Goal: Use online tool/utility: Utilize a website feature to perform a specific function

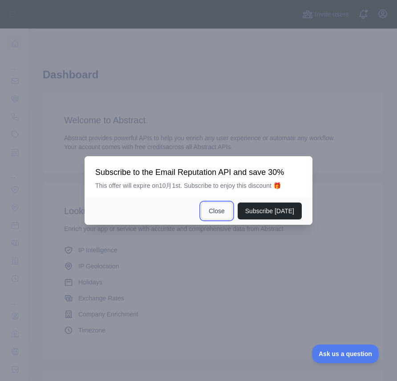
click at [225, 207] on button "Close" at bounding box center [216, 211] width 31 height 17
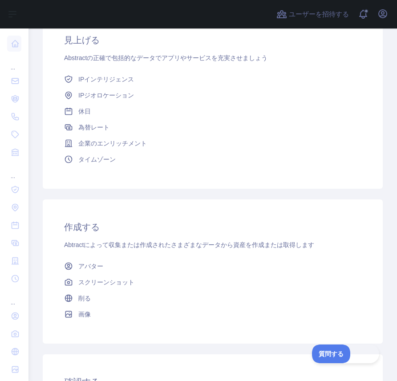
scroll to position [159, 0]
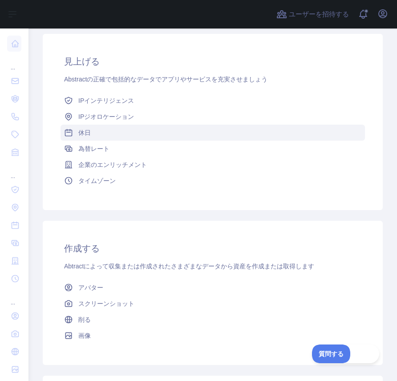
click at [92, 134] on link "休日" at bounding box center [213, 133] width 305 height 16
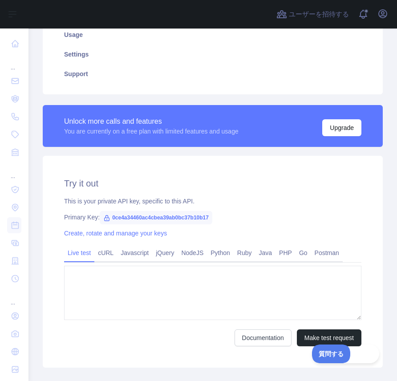
type textarea "**********"
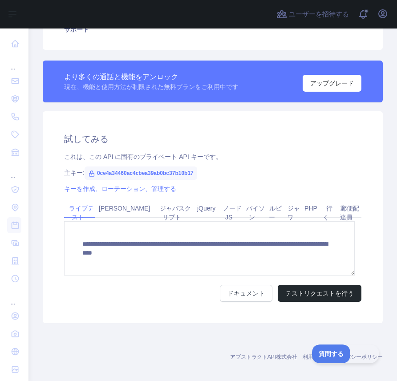
scroll to position [265, 0]
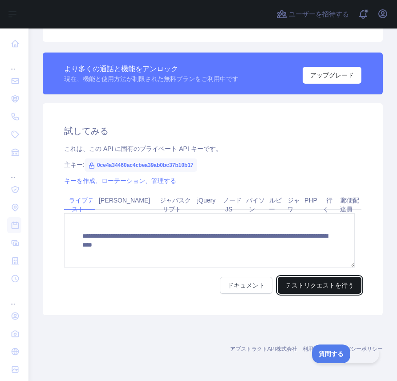
click at [297, 289] on font "テストリクエストを行う" at bounding box center [320, 285] width 69 height 9
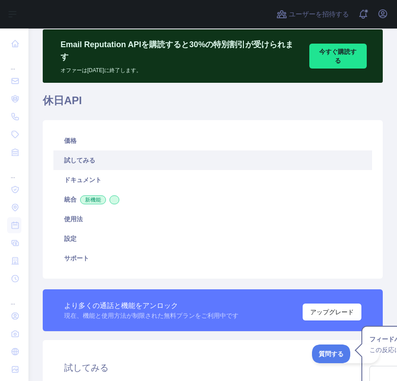
scroll to position [19, 0]
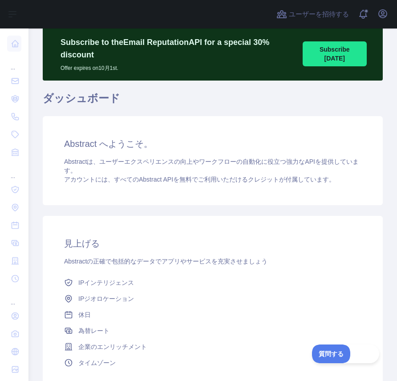
scroll to position [19, 0]
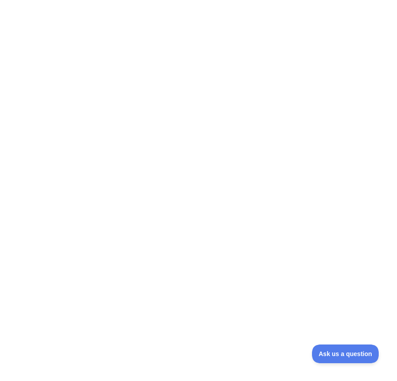
click at [272, 259] on div at bounding box center [198, 190] width 397 height 381
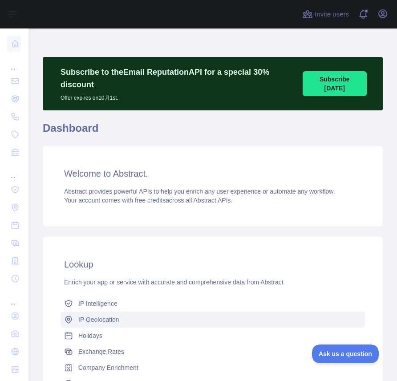
click at [109, 324] on link "IP Geolocation" at bounding box center [213, 320] width 305 height 16
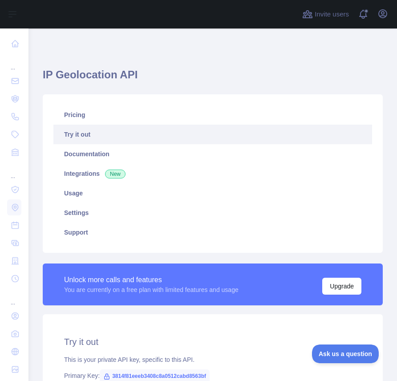
type textarea "**********"
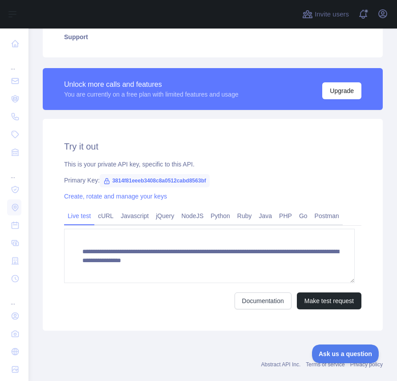
scroll to position [253, 0]
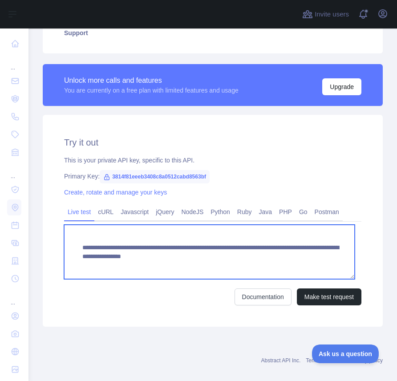
click at [217, 270] on textarea "**********" at bounding box center [209, 252] width 291 height 54
drag, startPoint x: 345, startPoint y: 244, endPoint x: 348, endPoint y: 266, distance: 22.9
click at [348, 266] on textarea "**********" at bounding box center [209, 252] width 291 height 54
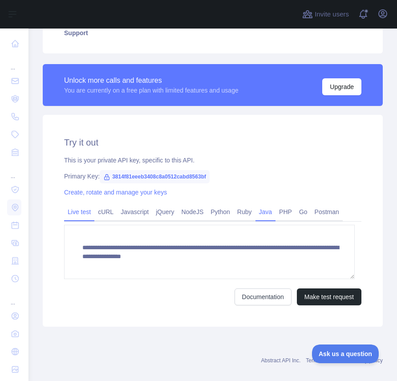
click at [273, 212] on link "Java" at bounding box center [266, 212] width 20 height 14
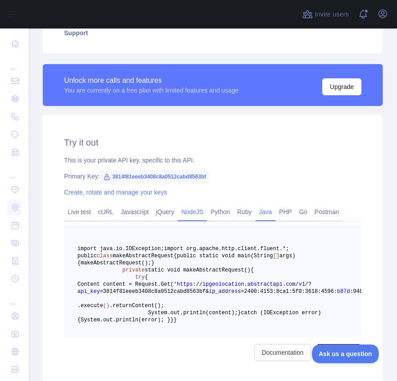
click at [200, 212] on link "NodeJS" at bounding box center [192, 212] width 29 height 14
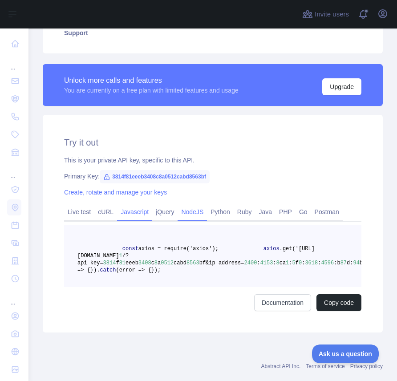
click at [143, 211] on link "Javascript" at bounding box center [134, 212] width 35 height 14
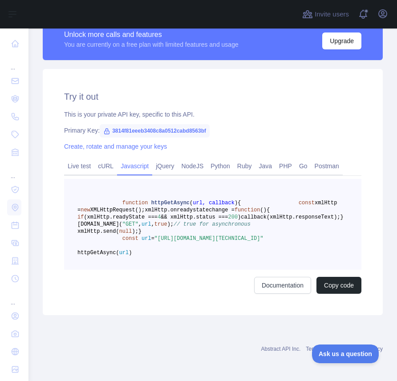
scroll to position [188, 0]
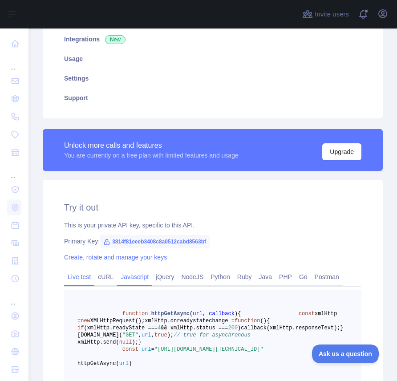
click at [85, 278] on link "Live test" at bounding box center [79, 277] width 30 height 14
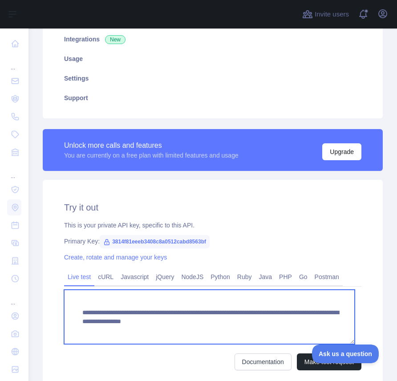
scroll to position [9, 0]
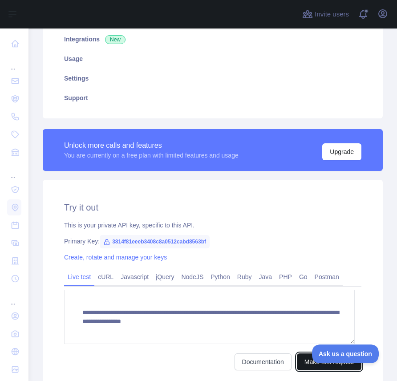
click at [305, 364] on button "Make test request" at bounding box center [329, 362] width 65 height 17
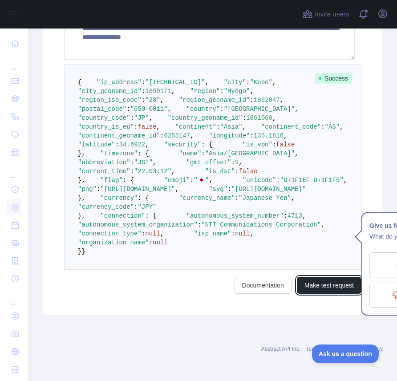
scroll to position [651, 0]
